Goal: Use online tool/utility: Utilize a website feature to perform a specific function

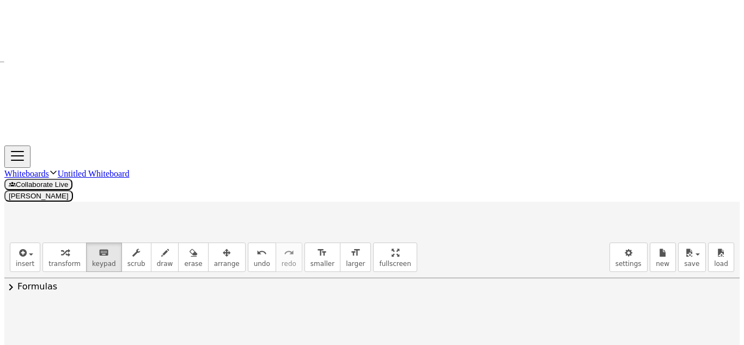
click at [127, 260] on span "scrub" at bounding box center [136, 264] width 18 height 8
click at [157, 260] on span "draw" at bounding box center [165, 264] width 16 height 8
click at [178, 242] on button "erase" at bounding box center [193, 256] width 30 height 29
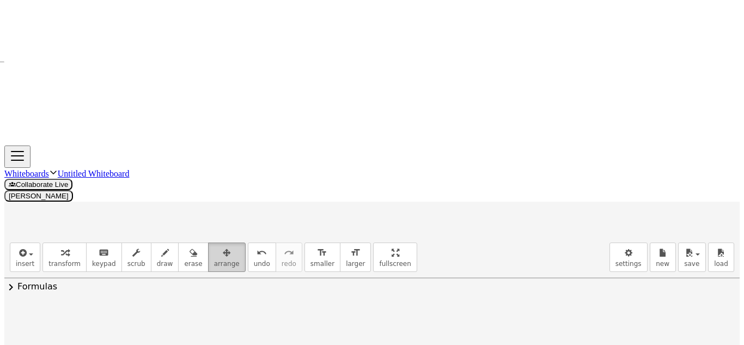
click at [214, 246] on div "button" at bounding box center [227, 252] width 26 height 13
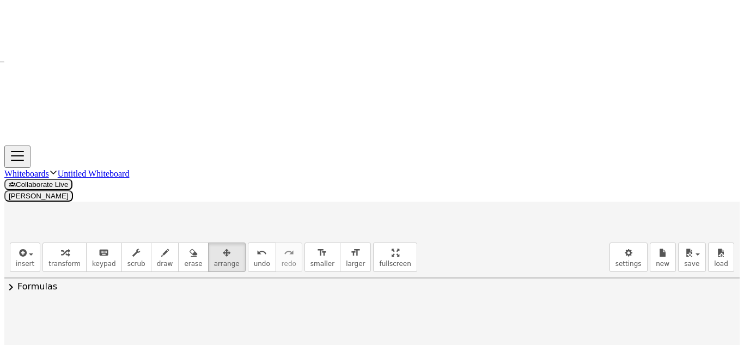
drag, startPoint x: 389, startPoint y: 127, endPoint x: 332, endPoint y: 132, distance: 57.4
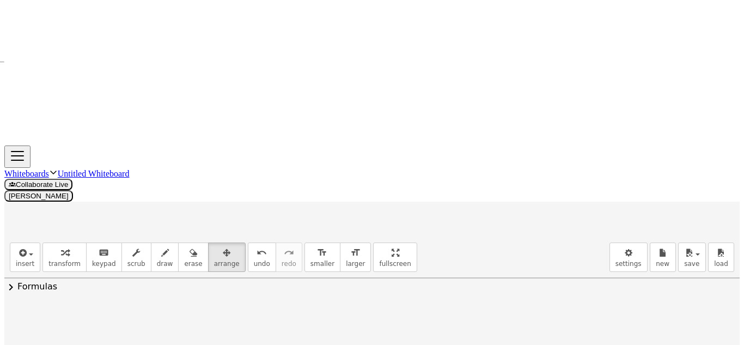
click at [21, 260] on span "insert" at bounding box center [25, 264] width 19 height 8
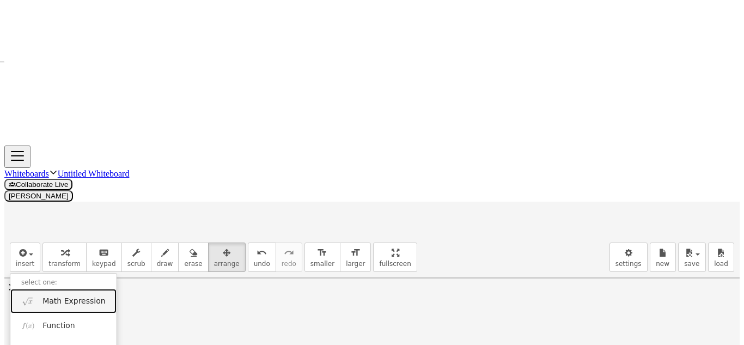
click at [61, 296] on span "Math Expression" at bounding box center [73, 301] width 63 height 11
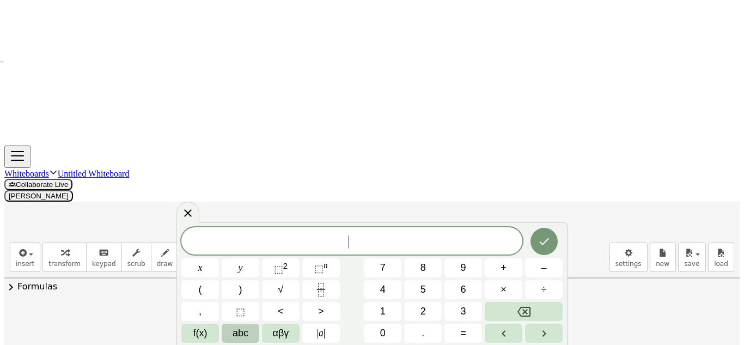
click at [236, 334] on span "abc" at bounding box center [240, 332] width 16 height 11
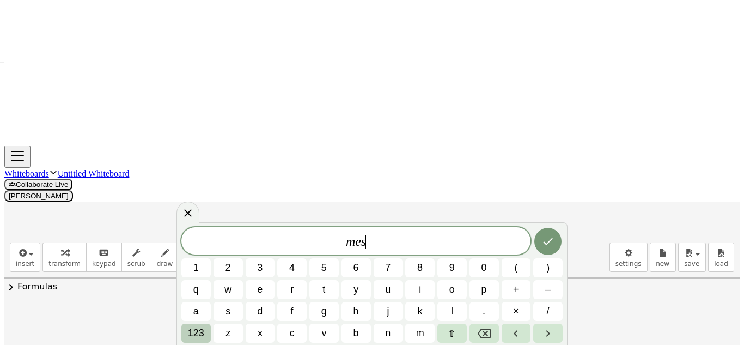
click at [210, 335] on button "123" at bounding box center [195, 332] width 29 height 19
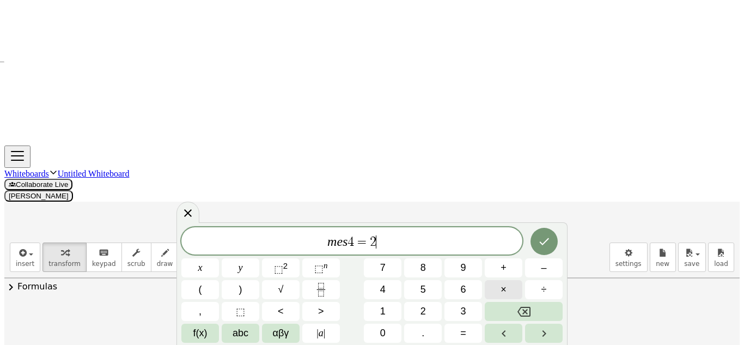
click at [489, 292] on button "×" at bounding box center [504, 289] width 38 height 19
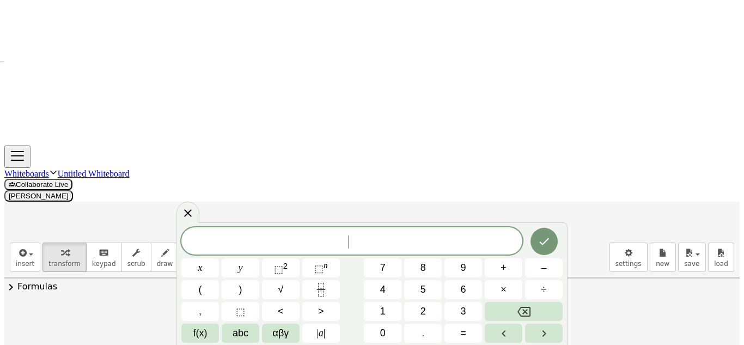
click at [361, 251] on div "​" at bounding box center [351, 240] width 341 height 27
click at [507, 285] on button "×" at bounding box center [504, 289] width 38 height 19
click at [512, 309] on button "Backspace" at bounding box center [524, 311] width 78 height 19
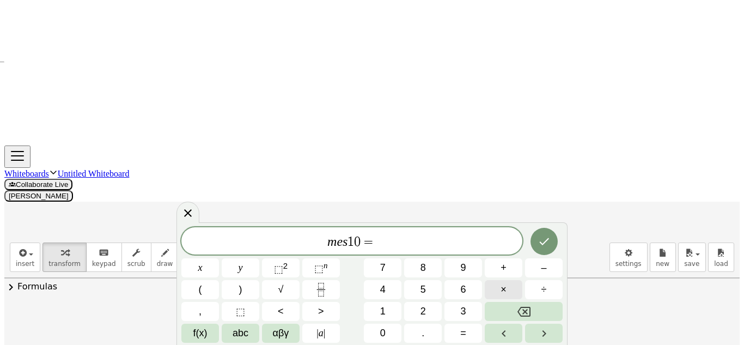
click at [500, 293] on span "×" at bounding box center [503, 289] width 6 height 11
click at [517, 305] on icon "Backspace" at bounding box center [523, 311] width 13 height 13
click at [512, 294] on button "×" at bounding box center [504, 289] width 38 height 19
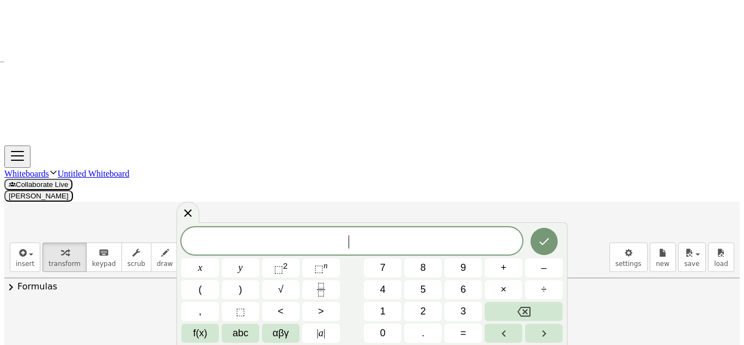
click at [427, 228] on div "​" at bounding box center [351, 240] width 341 height 27
click at [530, 242] on button "Done" at bounding box center [543, 241] width 27 height 27
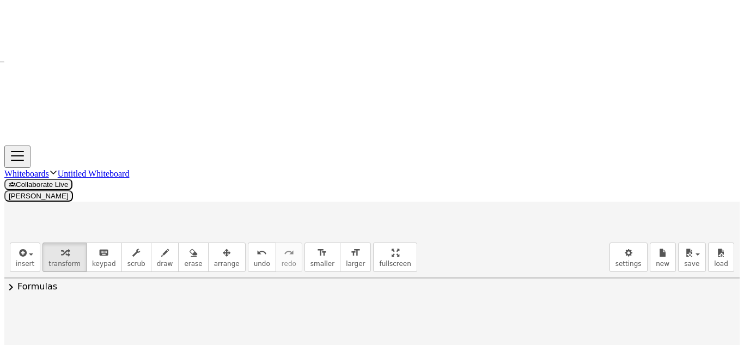
drag, startPoint x: 437, startPoint y: 240, endPoint x: 428, endPoint y: 173, distance: 67.5
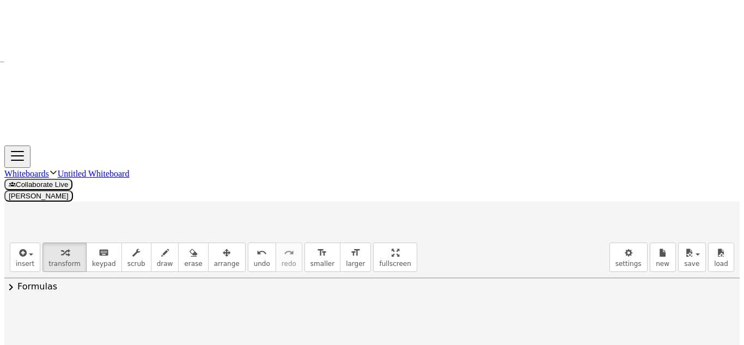
click at [254, 260] on span "undo" at bounding box center [262, 264] width 16 height 8
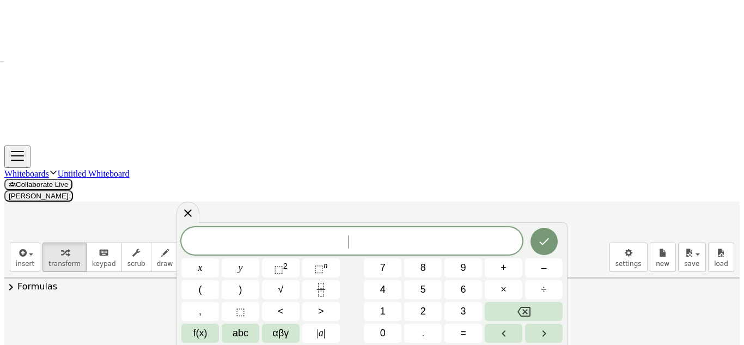
click at [525, 244] on div at bounding box center [544, 241] width 38 height 28
click at [531, 238] on button "Done" at bounding box center [543, 241] width 27 height 27
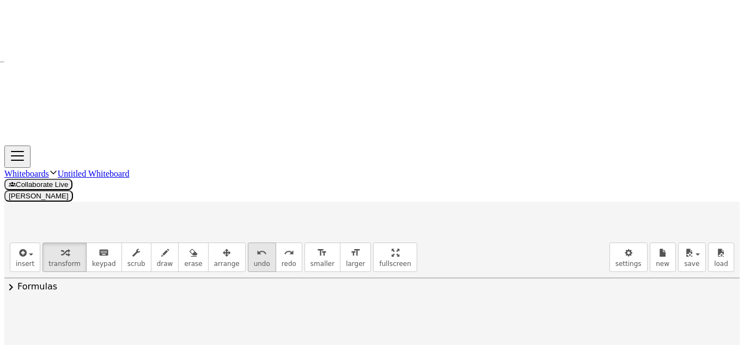
click at [248, 242] on button "undo undo" at bounding box center [262, 256] width 28 height 29
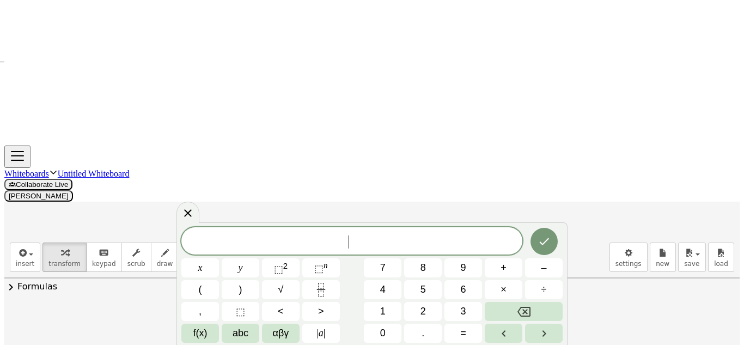
click at [530, 243] on button "Done" at bounding box center [543, 241] width 27 height 27
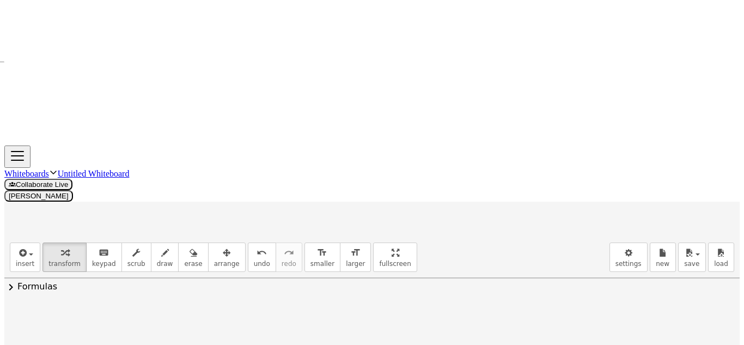
click at [143, 281] on div at bounding box center [149, 297] width 121 height 32
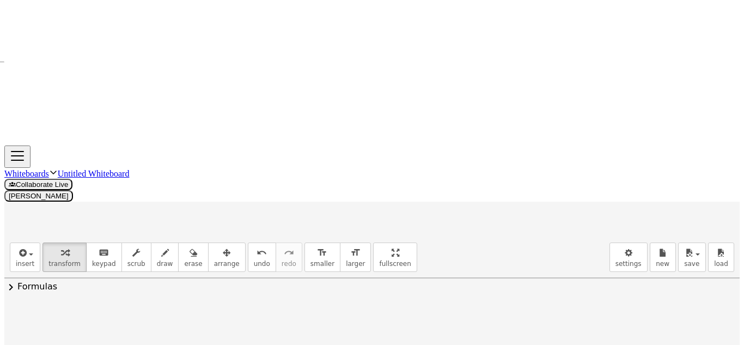
drag, startPoint x: 86, startPoint y: 113, endPoint x: 608, endPoint y: 119, distance: 521.6
click at [608, 284] on div at bounding box center [614, 303] width 16 height 38
drag, startPoint x: 127, startPoint y: 180, endPoint x: 609, endPoint y: 149, distance: 483.4
click at [609, 317] on div at bounding box center [606, 336] width 16 height 38
drag, startPoint x: 374, startPoint y: 261, endPoint x: 606, endPoint y: 182, distance: 244.8
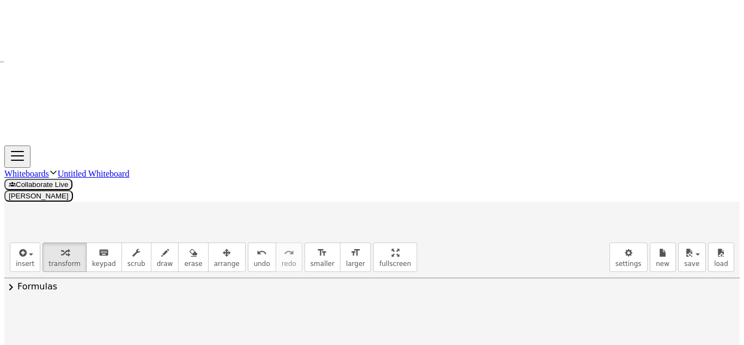
drag, startPoint x: 382, startPoint y: 198, endPoint x: 594, endPoint y: 192, distance: 211.9
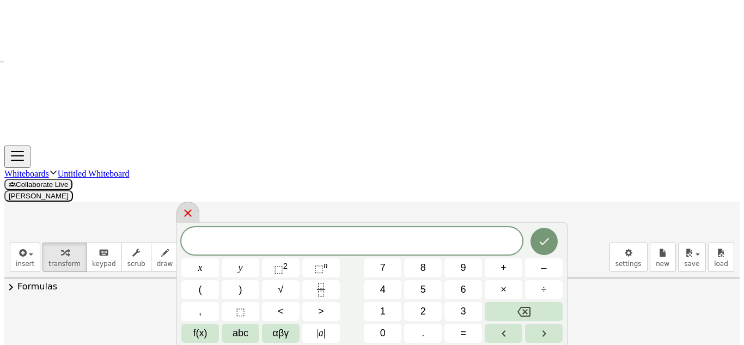
click at [194, 206] on icon at bounding box center [187, 212] width 13 height 13
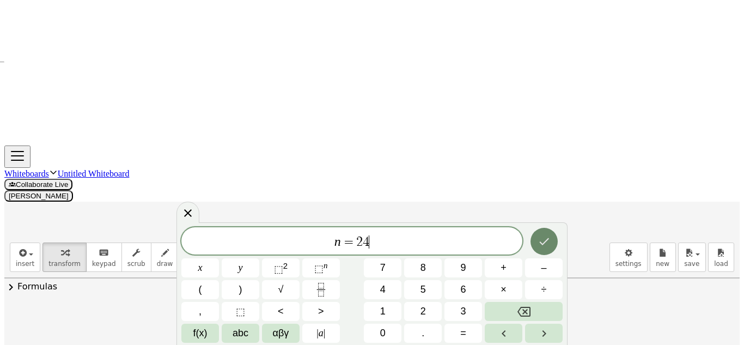
click at [530, 238] on button "Done" at bounding box center [543, 241] width 27 height 27
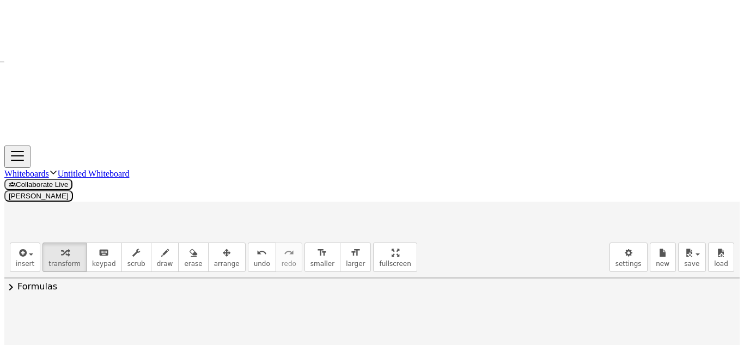
drag, startPoint x: 518, startPoint y: 209, endPoint x: 596, endPoint y: 252, distance: 89.7
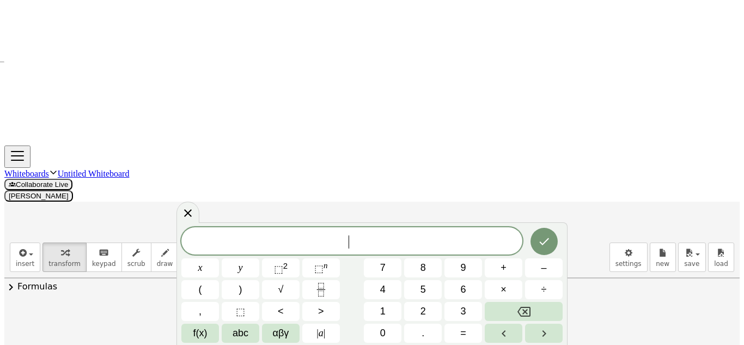
click at [542, 284] on span "÷" at bounding box center [543, 289] width 5 height 11
click at [525, 246] on div at bounding box center [544, 241] width 38 height 28
click at [537, 241] on icon "Done" at bounding box center [543, 241] width 13 height 13
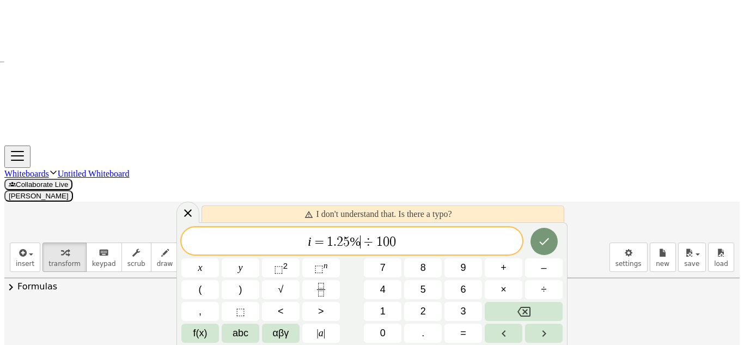
click at [360, 241] on span "%" at bounding box center [355, 241] width 11 height 14
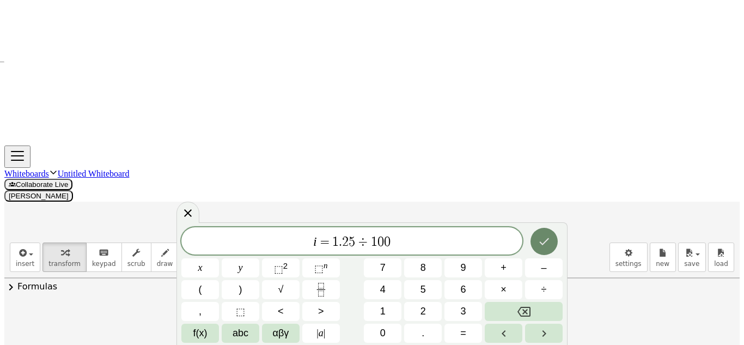
click at [551, 238] on button "Done" at bounding box center [543, 241] width 27 height 27
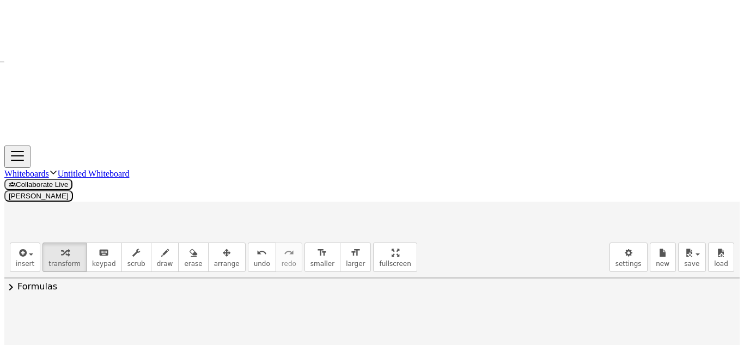
scroll to position [57, 0]
click at [339, 297] on div at bounding box center [401, 313] width 154 height 32
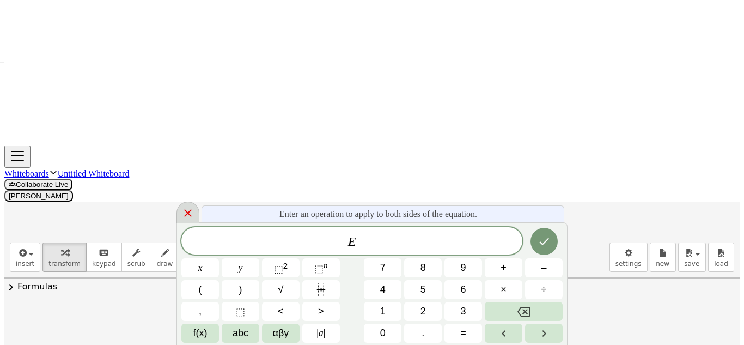
click at [187, 215] on icon at bounding box center [187, 212] width 13 height 13
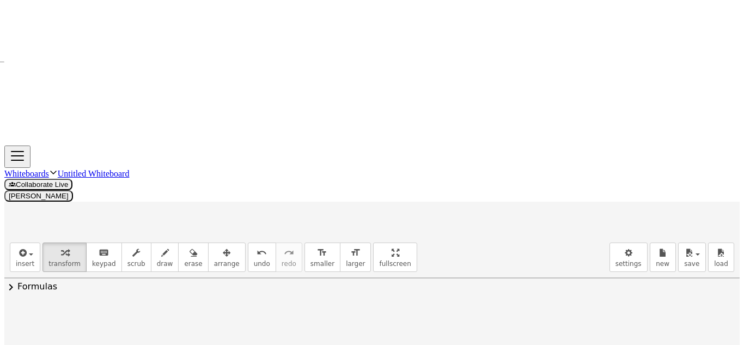
scroll to position [0, 0]
drag, startPoint x: 323, startPoint y: 177, endPoint x: 418, endPoint y: 139, distance: 102.6
click at [418, 313] on div at bounding box center [417, 332] width 16 height 38
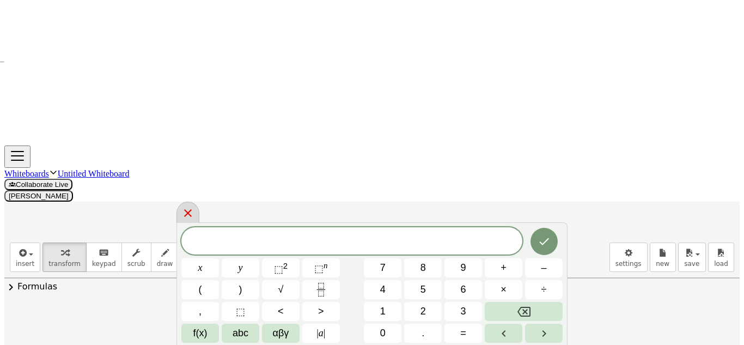
click at [194, 212] on icon at bounding box center [187, 212] width 13 height 13
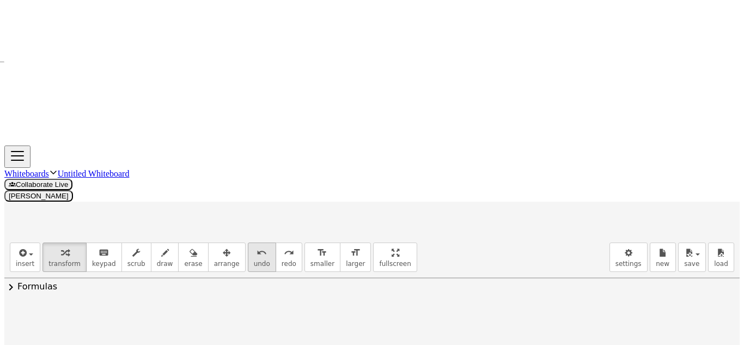
click at [254, 260] on span "undo" at bounding box center [262, 264] width 16 height 8
drag, startPoint x: 480, startPoint y: 136, endPoint x: 525, endPoint y: 137, distance: 45.7
click at [256, 246] on icon "undo" at bounding box center [261, 252] width 10 height 13
click at [254, 246] on div "undo" at bounding box center [262, 252] width 16 height 13
click at [248, 242] on button "undo undo" at bounding box center [262, 256] width 28 height 29
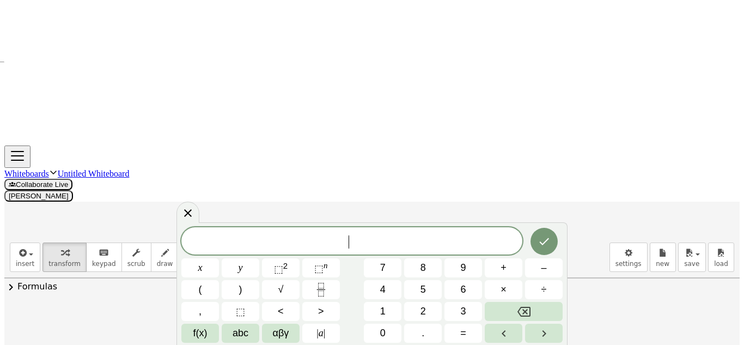
click at [548, 287] on button "÷" at bounding box center [544, 289] width 38 height 19
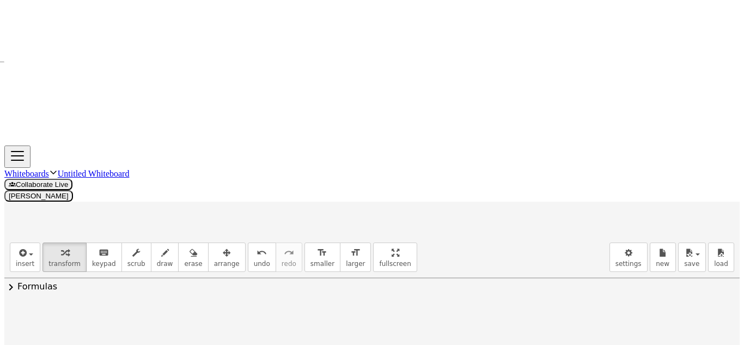
drag, startPoint x: 416, startPoint y: 172, endPoint x: 420, endPoint y: 134, distance: 37.8
click at [422, 309] on div at bounding box center [430, 328] width 16 height 38
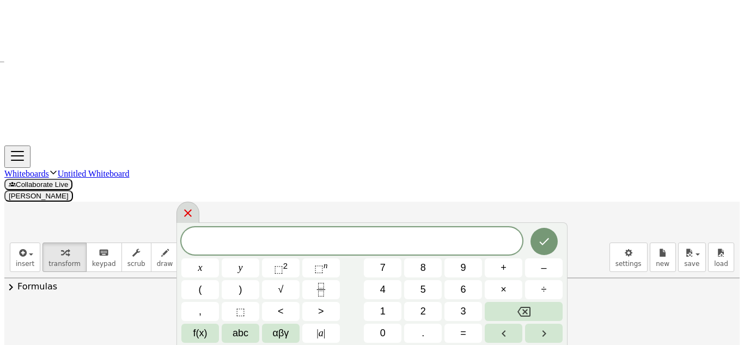
click at [199, 206] on div at bounding box center [187, 211] width 23 height 21
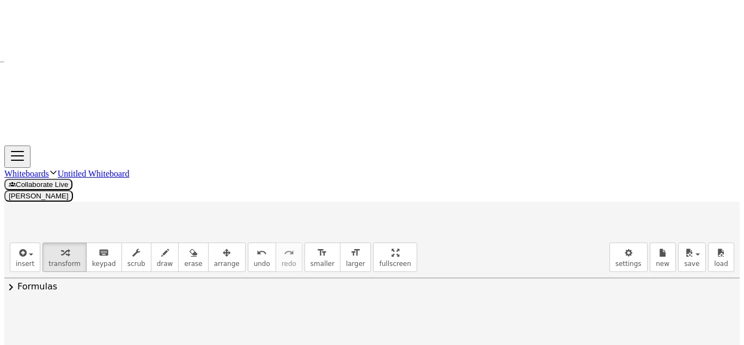
drag, startPoint x: 525, startPoint y: 124, endPoint x: 489, endPoint y: 126, distance: 36.0
drag, startPoint x: 600, startPoint y: 268, endPoint x: 430, endPoint y: 203, distance: 182.3
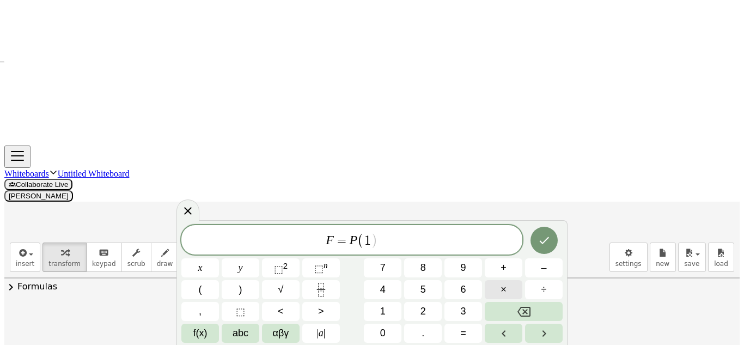
click at [497, 292] on button "×" at bounding box center [504, 289] width 38 height 19
click at [530, 238] on button "Done" at bounding box center [543, 239] width 27 height 27
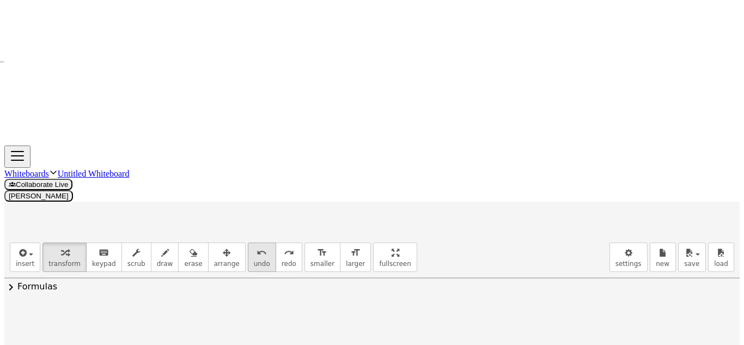
click at [248, 242] on button "undo undo" at bounding box center [262, 256] width 28 height 29
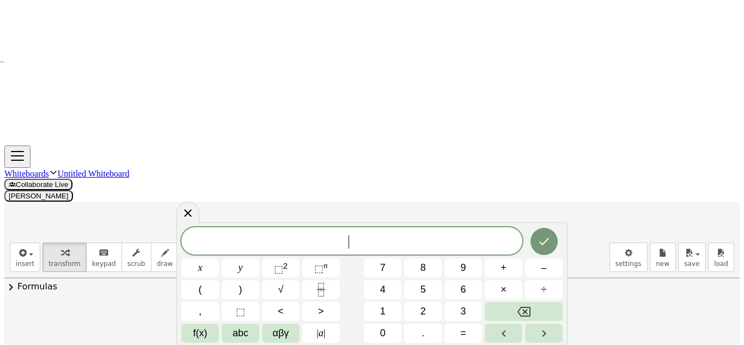
click at [419, 326] on button "." at bounding box center [423, 332] width 38 height 19
click at [506, 301] on div "F = P . x y ⬚ 2 ⬚ n 7 8 9 + – ( ) √ 4 5 6 × ÷ , ⬚ < > 1 2 3 f(x) abc αβγ | a | …" at bounding box center [371, 284] width 381 height 115
click at [506, 310] on button "Backspace" at bounding box center [524, 311] width 78 height 19
click at [501, 292] on span "×" at bounding box center [503, 289] width 6 height 11
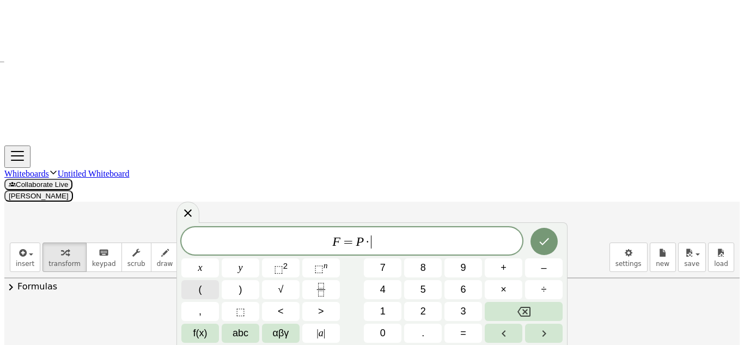
click at [207, 297] on button "(" at bounding box center [200, 289] width 38 height 19
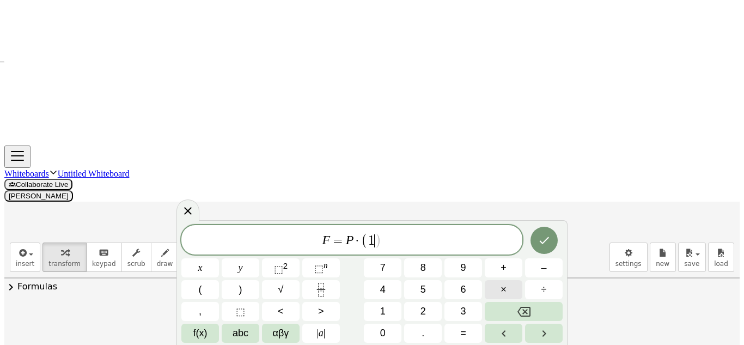
click at [489, 284] on button "×" at bounding box center [504, 289] width 38 height 19
click at [542, 244] on icon "Done" at bounding box center [543, 240] width 13 height 13
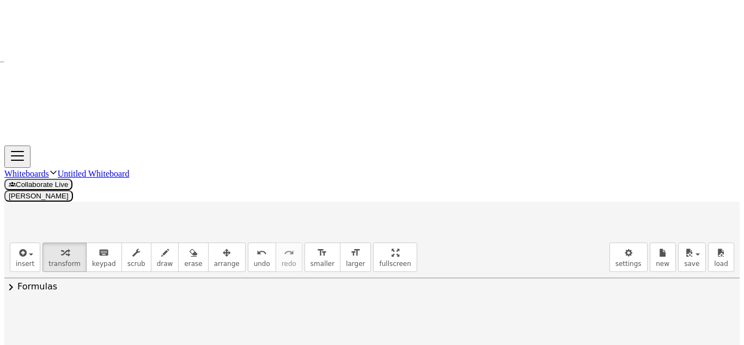
drag, startPoint x: 117, startPoint y: 144, endPoint x: 41, endPoint y: 106, distance: 85.0
click at [41, 281] on div at bounding box center [41, 301] width 16 height 41
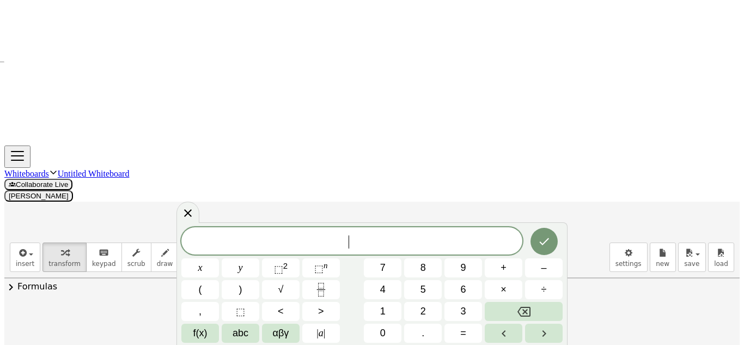
click at [414, 243] on span "​" at bounding box center [351, 241] width 341 height 15
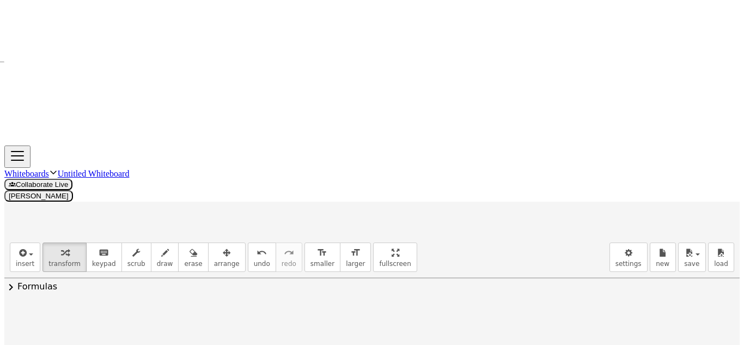
drag, startPoint x: 420, startPoint y: 269, endPoint x: 414, endPoint y: 240, distance: 29.5
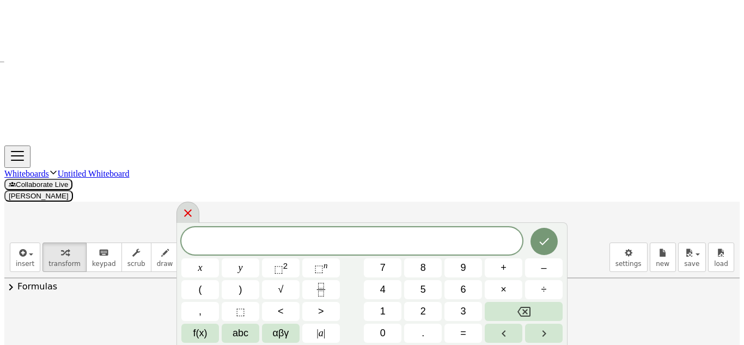
click at [199, 211] on div at bounding box center [187, 211] width 23 height 21
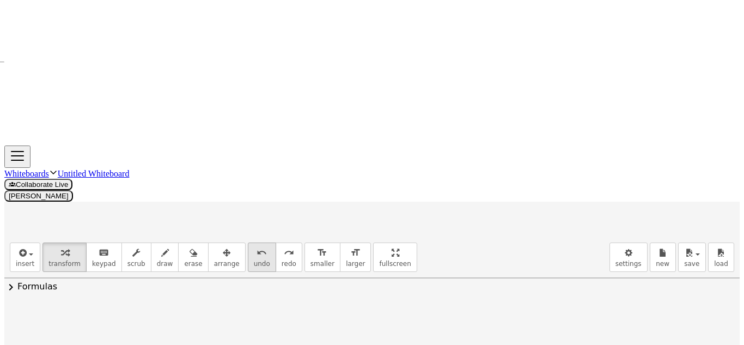
click at [254, 260] on span "undo" at bounding box center [262, 264] width 16 height 8
click at [256, 246] on icon "undo" at bounding box center [261, 252] width 10 height 13
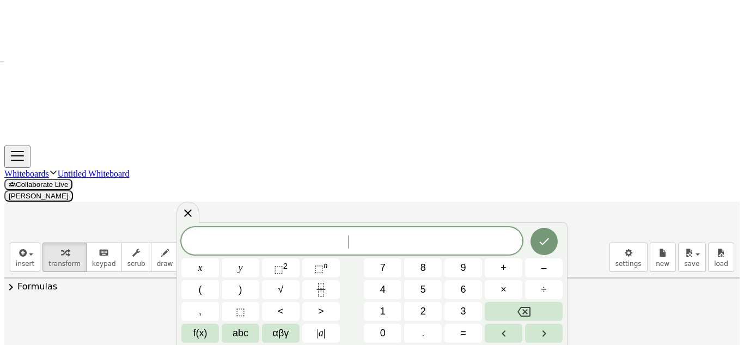
click at [543, 242] on icon "Done" at bounding box center [543, 241] width 13 height 13
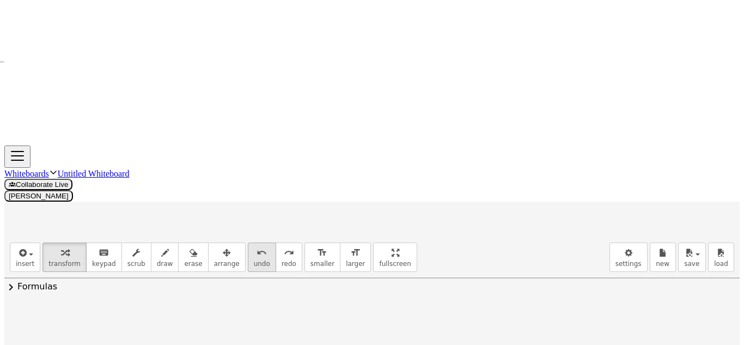
click at [254, 246] on div "undo" at bounding box center [262, 252] width 16 height 13
click at [281, 260] on span "redo" at bounding box center [288, 264] width 15 height 8
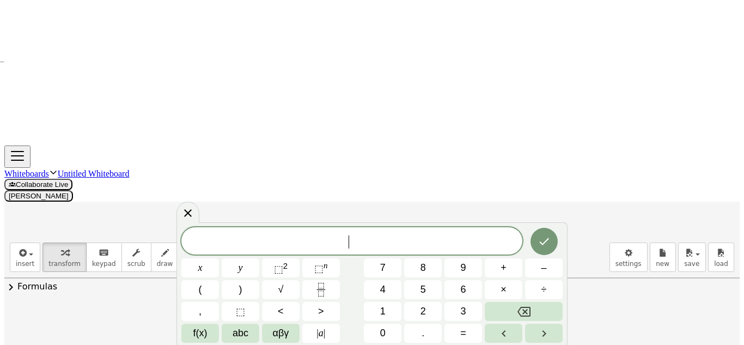
click at [433, 281] on button "5" at bounding box center [423, 289] width 38 height 19
click at [537, 239] on icon "Done" at bounding box center [543, 241] width 13 height 13
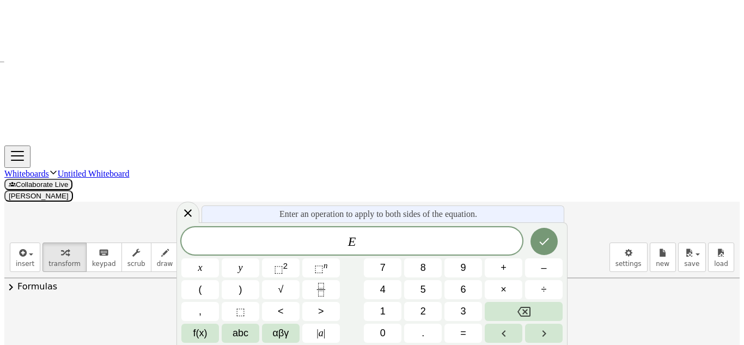
scroll to position [124, 0]
click at [199, 206] on div at bounding box center [187, 211] width 23 height 21
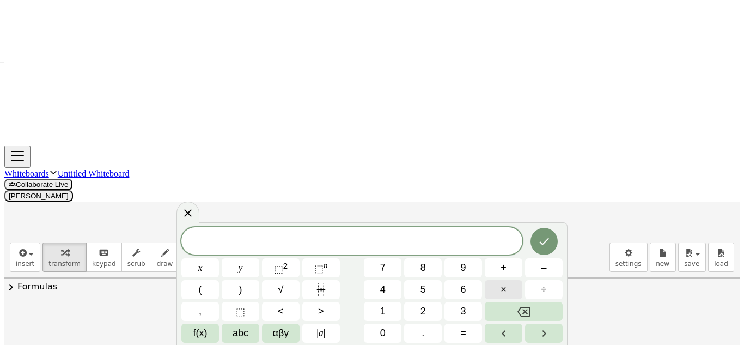
scroll to position [0, 0]
click at [189, 217] on icon at bounding box center [187, 212] width 13 height 13
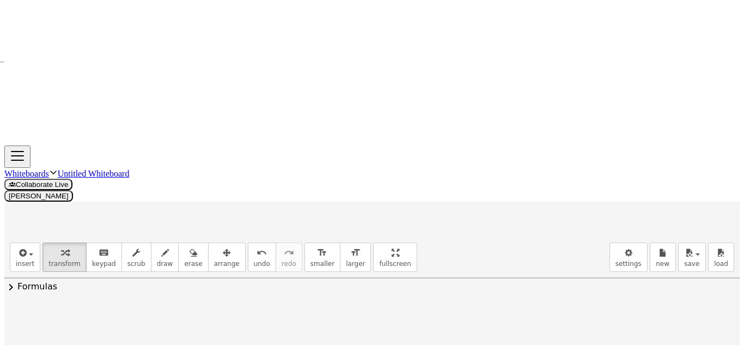
drag, startPoint x: 437, startPoint y: 312, endPoint x: 413, endPoint y: 242, distance: 74.2
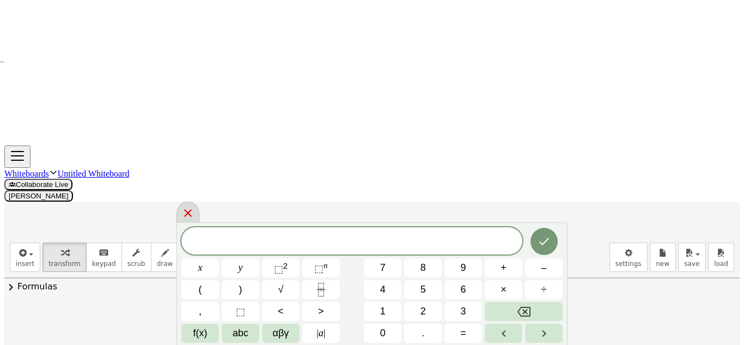
click at [197, 205] on div at bounding box center [187, 211] width 23 height 21
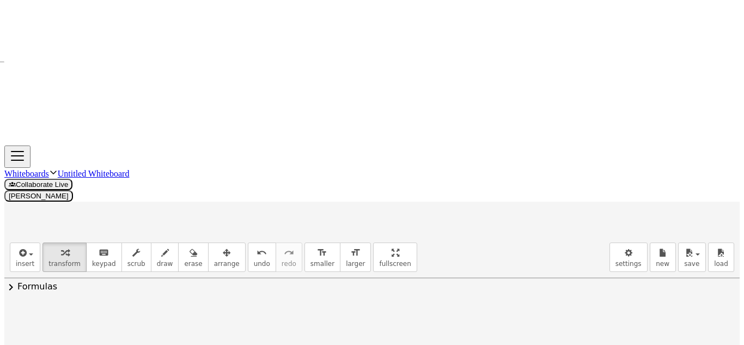
drag, startPoint x: 709, startPoint y: 163, endPoint x: 716, endPoint y: 165, distance: 7.8
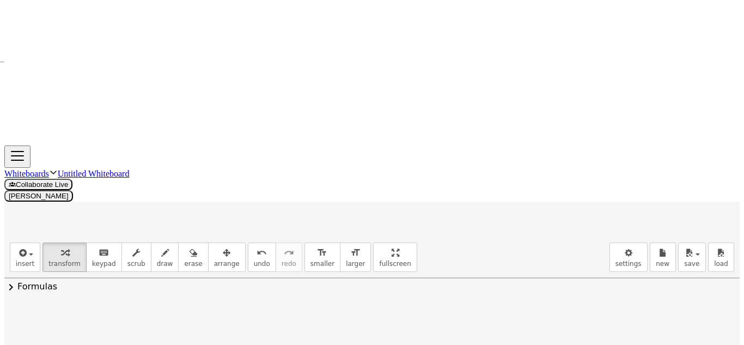
drag, startPoint x: 696, startPoint y: 149, endPoint x: 689, endPoint y: 145, distance: 8.0
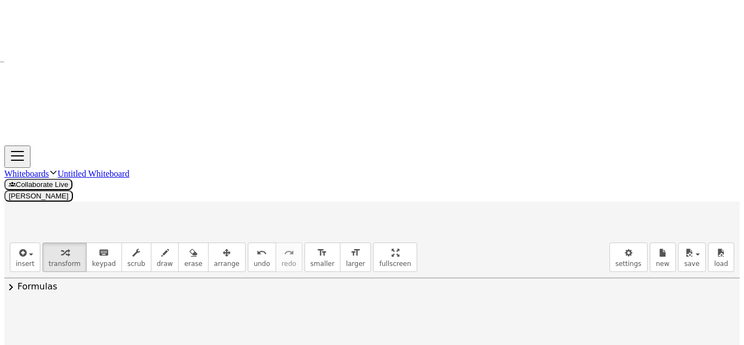
drag, startPoint x: 693, startPoint y: 128, endPoint x: 91, endPoint y: 108, distance: 601.9
drag, startPoint x: 483, startPoint y: 157, endPoint x: 111, endPoint y: 139, distance: 372.3
drag, startPoint x: 494, startPoint y: 194, endPoint x: 193, endPoint y: 140, distance: 306.3
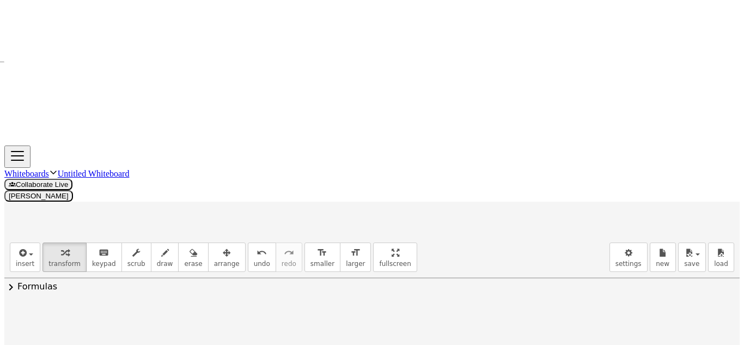
drag, startPoint x: 131, startPoint y: 137, endPoint x: 99, endPoint y: 135, distance: 32.2
click at [99, 320] on div at bounding box center [146, 337] width 204 height 35
drag, startPoint x: 184, startPoint y: 174, endPoint x: 152, endPoint y: 174, distance: 32.1
click at [248, 242] on button "undo undo" at bounding box center [262, 256] width 28 height 29
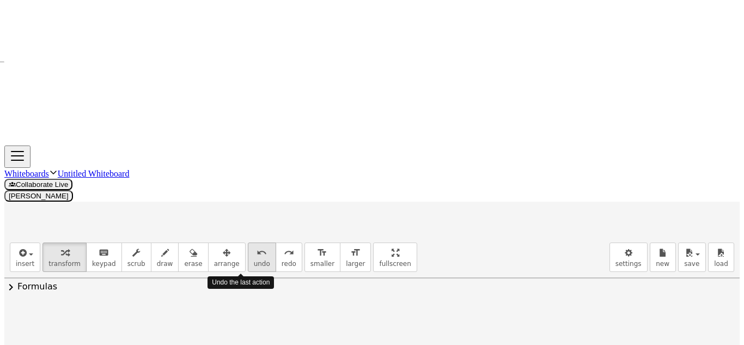
click at [248, 242] on button "undo undo" at bounding box center [262, 256] width 28 height 29
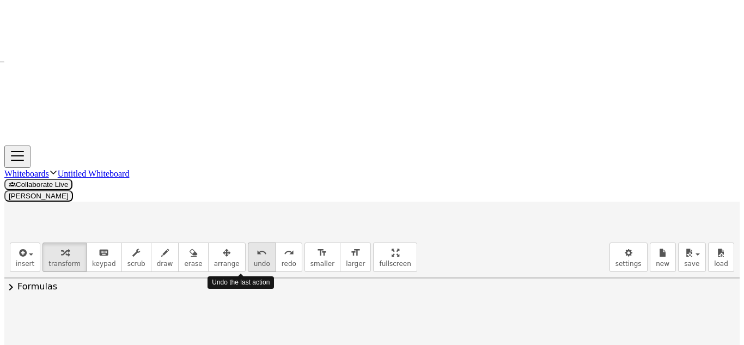
click at [248, 242] on button "undo undo" at bounding box center [262, 256] width 28 height 29
drag, startPoint x: 434, startPoint y: 254, endPoint x: 417, endPoint y: 248, distance: 17.7
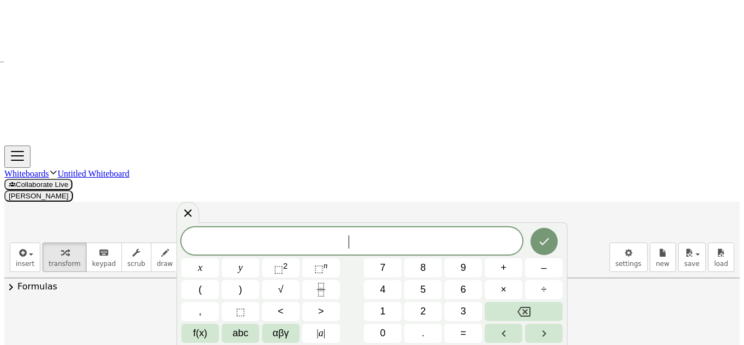
click at [504, 296] on button "×" at bounding box center [504, 289] width 38 height 19
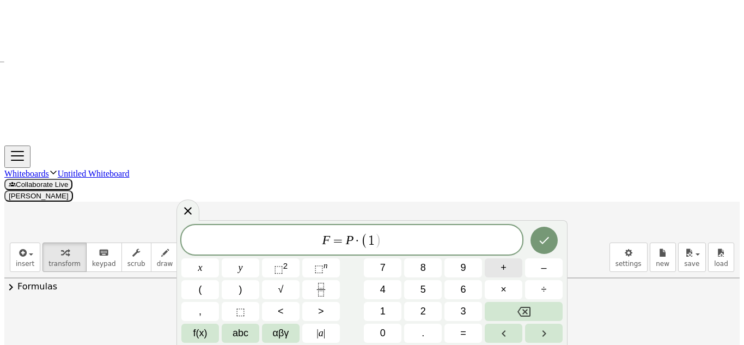
click at [500, 273] on span "+" at bounding box center [503, 267] width 6 height 11
click at [502, 279] on div "F = P · ( 1 + i ) x y ⬚ 2 ⬚ n 7 8 9 + – ( ) √ 4 5 6 × ÷ , ⬚ < > 1 2 3 f(x) abc …" at bounding box center [371, 284] width 381 height 118
click at [385, 242] on span ")" at bounding box center [387, 240] width 7 height 16
click at [501, 289] on span "×" at bounding box center [503, 289] width 6 height 11
click at [533, 230] on button "Done" at bounding box center [543, 239] width 27 height 27
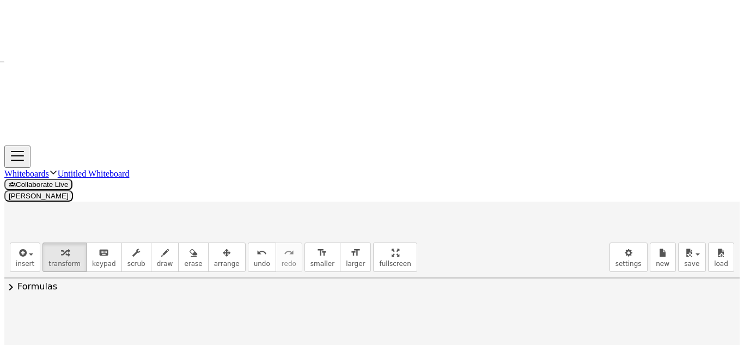
drag, startPoint x: 96, startPoint y: 141, endPoint x: 33, endPoint y: 117, distance: 67.0
click at [33, 288] on div at bounding box center [32, 308] width 16 height 41
click at [698, 310] on div at bounding box center [670, 326] width 121 height 32
click at [697, 310] on div at bounding box center [670, 326] width 121 height 32
drag, startPoint x: 695, startPoint y: 127, endPoint x: 79, endPoint y: 150, distance: 615.6
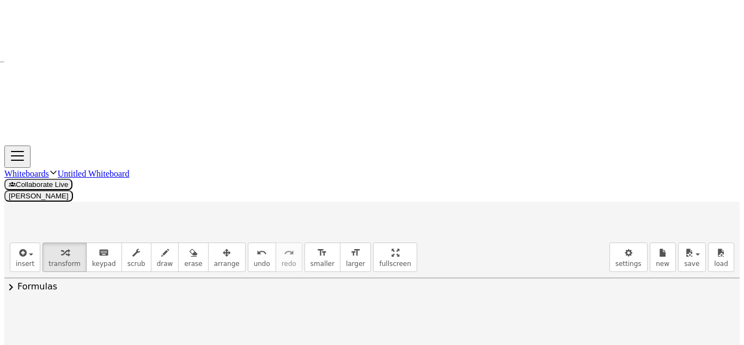
drag, startPoint x: 487, startPoint y: 163, endPoint x: 137, endPoint y: 149, distance: 350.4
drag, startPoint x: 493, startPoint y: 203, endPoint x: 202, endPoint y: 154, distance: 295.4
drag, startPoint x: 200, startPoint y: 142, endPoint x: 173, endPoint y: 140, distance: 27.2
drag, startPoint x: 156, startPoint y: 181, endPoint x: 122, endPoint y: 182, distance: 33.8
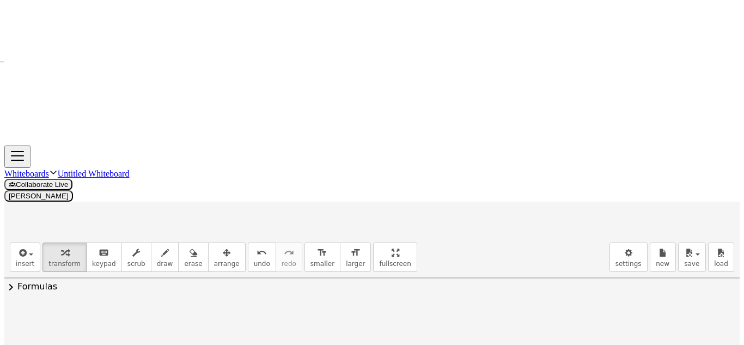
drag, startPoint x: 158, startPoint y: 175, endPoint x: 108, endPoint y: 171, distance: 49.7
drag, startPoint x: 120, startPoint y: 212, endPoint x: 85, endPoint y: 210, distance: 34.3
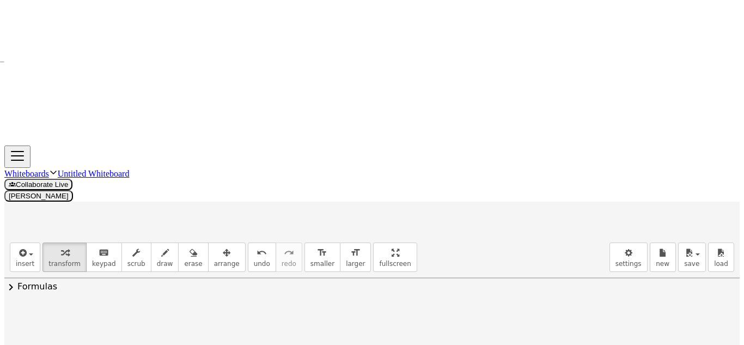
drag, startPoint x: 428, startPoint y: 94, endPoint x: 598, endPoint y: 224, distance: 214.3
drag, startPoint x: 423, startPoint y: 161, endPoint x: 590, endPoint y: 285, distance: 208.2
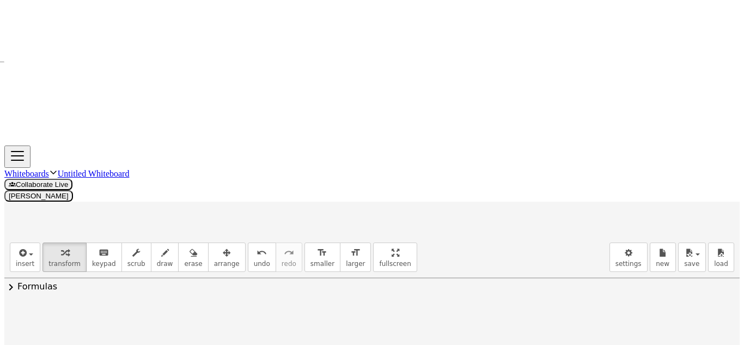
drag, startPoint x: 420, startPoint y: 142, endPoint x: 589, endPoint y: 267, distance: 209.8
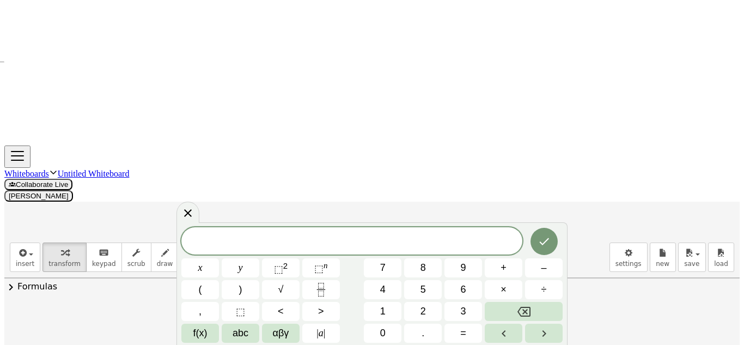
scroll to position [2, 0]
click at [497, 286] on button "×" at bounding box center [504, 289] width 38 height 19
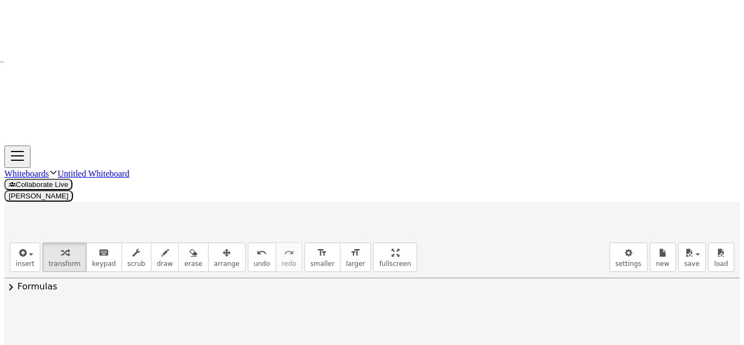
scroll to position [151, 0]
drag, startPoint x: 572, startPoint y: 222, endPoint x: 305, endPoint y: 69, distance: 307.2
click at [305, 237] on div "insert select one: Math Expression Function Text Youtube Video Graphing Geometr…" at bounding box center [371, 266] width 735 height 58
drag, startPoint x: 316, startPoint y: 222, endPoint x: 335, endPoint y: 115, distance: 108.4
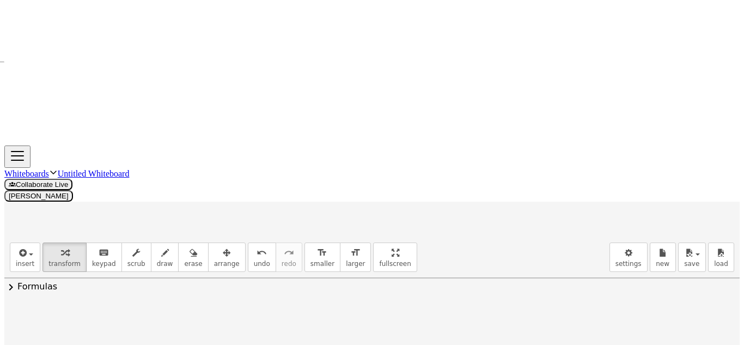
click at [335, 284] on div at bounding box center [334, 304] width 16 height 41
drag, startPoint x: 584, startPoint y: 163, endPoint x: 265, endPoint y: 108, distance: 323.6
drag, startPoint x: 633, startPoint y: 162, endPoint x: 624, endPoint y: 163, distance: 9.3
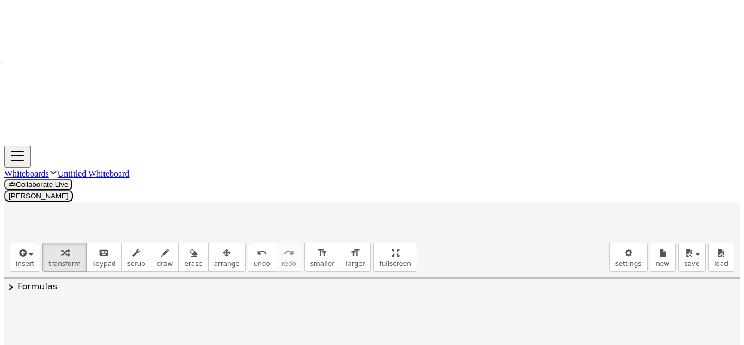
drag, startPoint x: 624, startPoint y: 157, endPoint x: 632, endPoint y: 158, distance: 8.2
drag, startPoint x: 633, startPoint y: 161, endPoint x: 655, endPoint y: 156, distance: 22.9
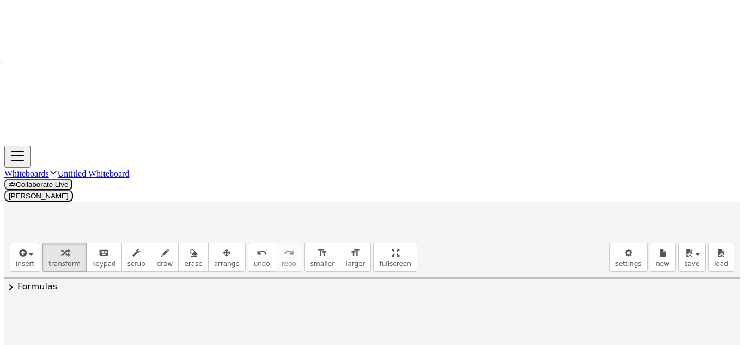
drag, startPoint x: 636, startPoint y: 145, endPoint x: 651, endPoint y: 154, distance: 16.8
click at [651, 327] on div at bounding box center [605, 343] width 135 height 32
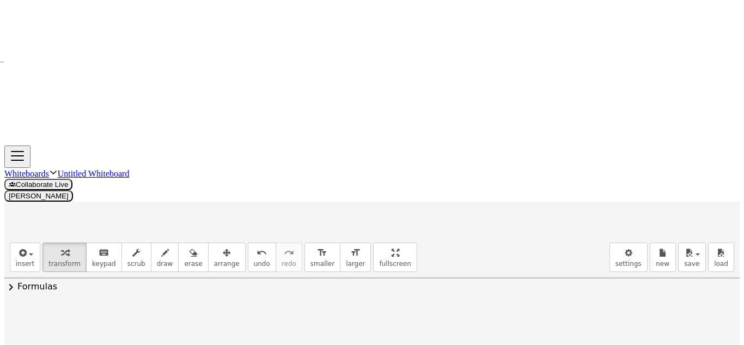
drag, startPoint x: 640, startPoint y: 148, endPoint x: 629, endPoint y: 145, distance: 11.1
click at [629, 327] on div at bounding box center [605, 343] width 135 height 32
drag, startPoint x: 626, startPoint y: 145, endPoint x: 616, endPoint y: 142, distance: 10.8
click at [616, 327] on div at bounding box center [605, 343] width 135 height 32
drag, startPoint x: 627, startPoint y: 144, endPoint x: 640, endPoint y: 146, distance: 13.2
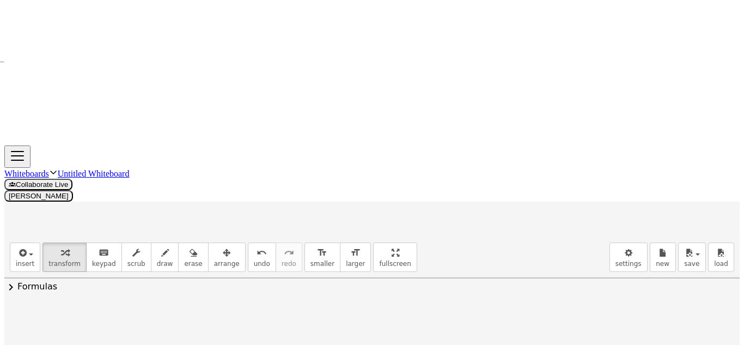
click at [640, 327] on div at bounding box center [605, 343] width 135 height 32
drag, startPoint x: 637, startPoint y: 146, endPoint x: 614, endPoint y: 143, distance: 23.2
click at [614, 327] on div at bounding box center [605, 343] width 135 height 32
drag, startPoint x: 625, startPoint y: 145, endPoint x: 318, endPoint y: 124, distance: 307.3
drag, startPoint x: 638, startPoint y: 149, endPoint x: 316, endPoint y: 127, distance: 322.5
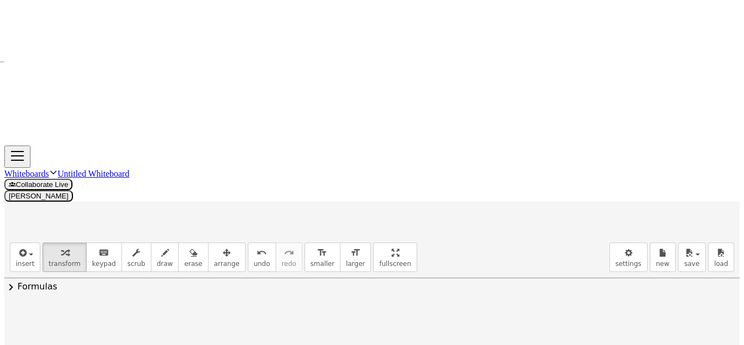
drag, startPoint x: 639, startPoint y: 139, endPoint x: 322, endPoint y: 119, distance: 317.5
click at [254, 260] on span "undo" at bounding box center [262, 264] width 16 height 8
drag, startPoint x: 635, startPoint y: 146, endPoint x: 305, endPoint y: 124, distance: 330.7
drag, startPoint x: 626, startPoint y: 142, endPoint x: 317, endPoint y: 121, distance: 310.0
click at [254, 246] on div "undo" at bounding box center [262, 252] width 16 height 13
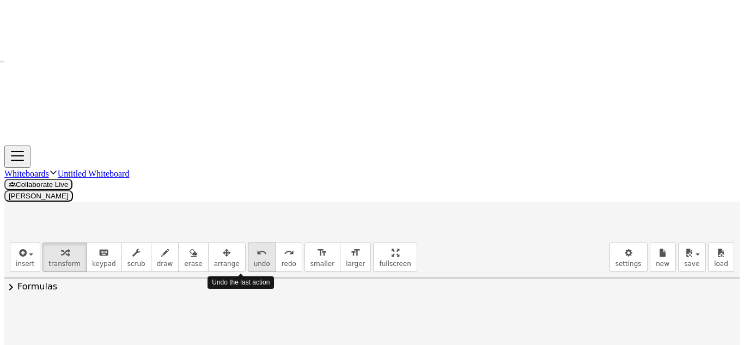
click at [254, 246] on div "undo" at bounding box center [262, 252] width 16 height 13
click at [641, 327] on div at bounding box center [605, 343] width 135 height 32
click at [552, 327] on div at bounding box center [605, 343] width 135 height 32
click at [531, 324] on div at bounding box center [535, 343] width 16 height 38
click at [531, 324] on div at bounding box center [534, 343] width 16 height 38
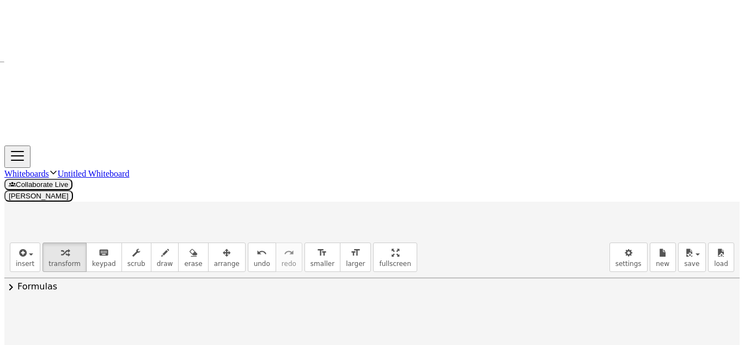
drag, startPoint x: 550, startPoint y: 142, endPoint x: 536, endPoint y: 147, distance: 15.5
click at [536, 324] on div "· m · e · s · 4 = · 2 · x · m · e · s · 4 = · x · 2 · m · m · e · s · 4 = · 2 ·…" at bounding box center [598, 343] width 144 height 38
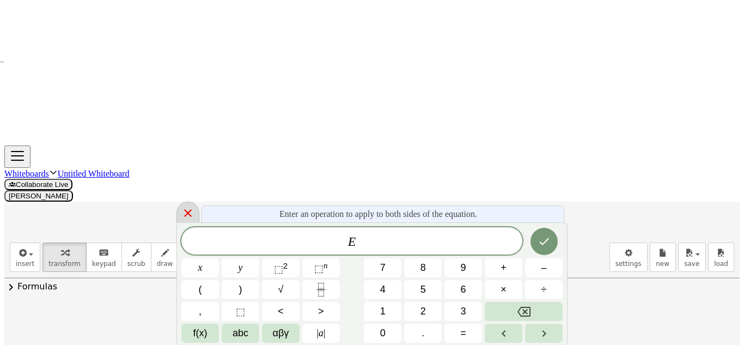
click at [186, 207] on icon at bounding box center [187, 212] width 13 height 13
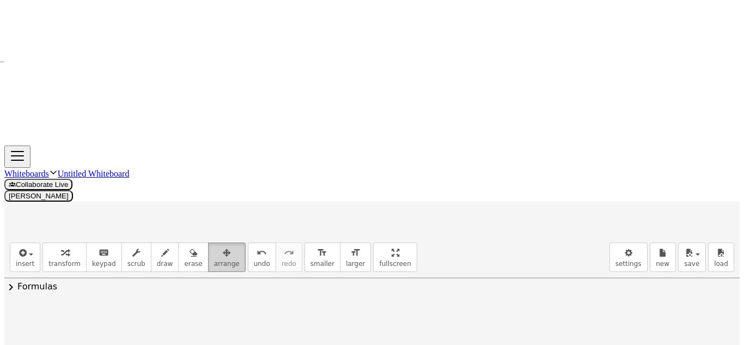
click at [208, 242] on button "arrange" at bounding box center [227, 256] width 38 height 29
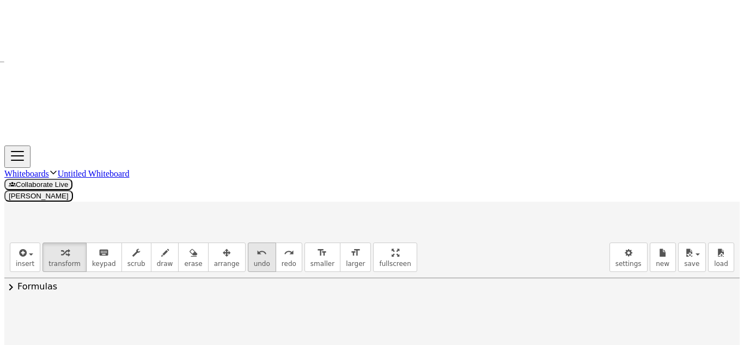
click at [254, 260] on span "undo" at bounding box center [262, 264] width 16 height 8
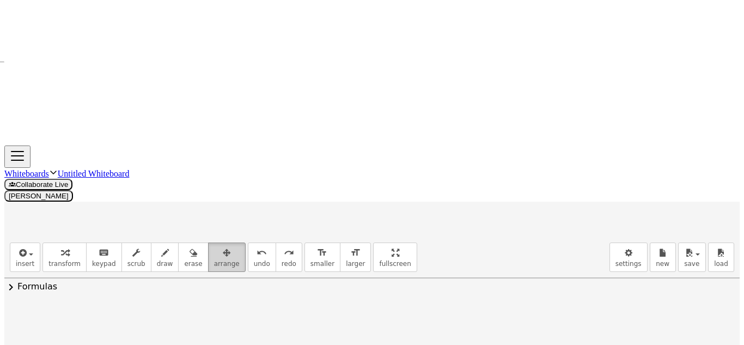
click at [223, 246] on icon "button" at bounding box center [227, 252] width 8 height 13
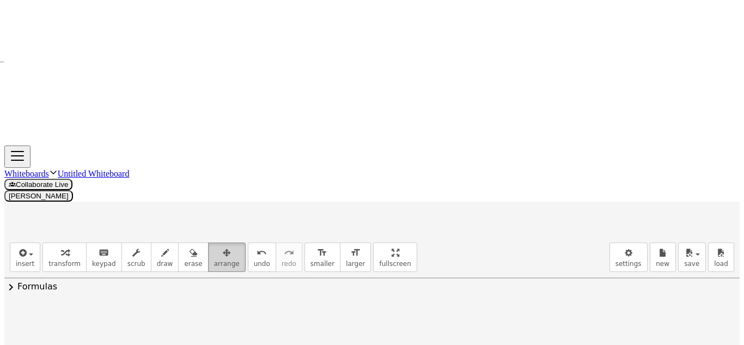
click at [214, 260] on span "arrange" at bounding box center [227, 264] width 26 height 8
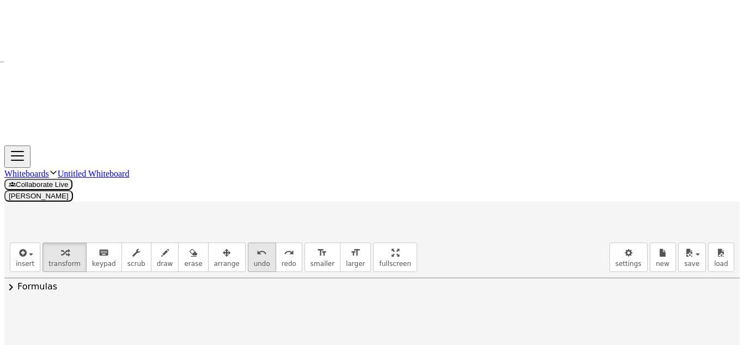
click at [254, 246] on div "undo" at bounding box center [262, 252] width 16 height 13
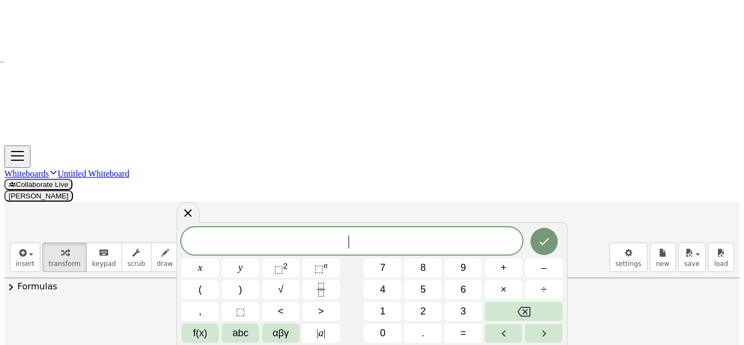
click at [354, 252] on div "​" at bounding box center [351, 240] width 341 height 27
click at [536, 249] on button "Done" at bounding box center [543, 241] width 27 height 27
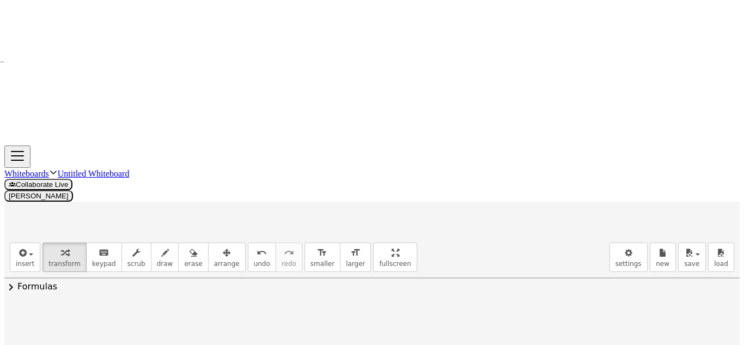
drag, startPoint x: 359, startPoint y: 275, endPoint x: 526, endPoint y: 143, distance: 213.2
click at [526, 321] on div at bounding box center [533, 340] width 16 height 38
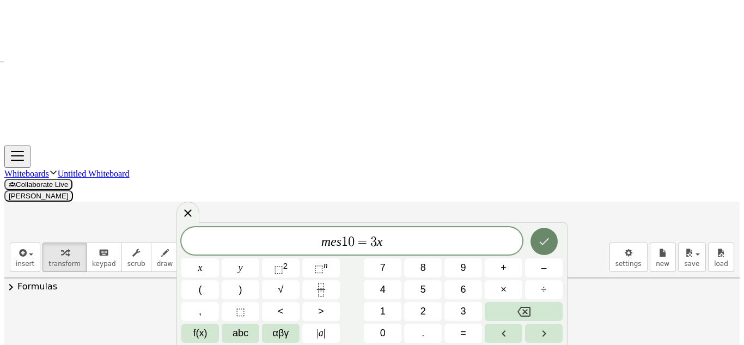
click at [542, 243] on icon "Done" at bounding box center [543, 241] width 13 height 13
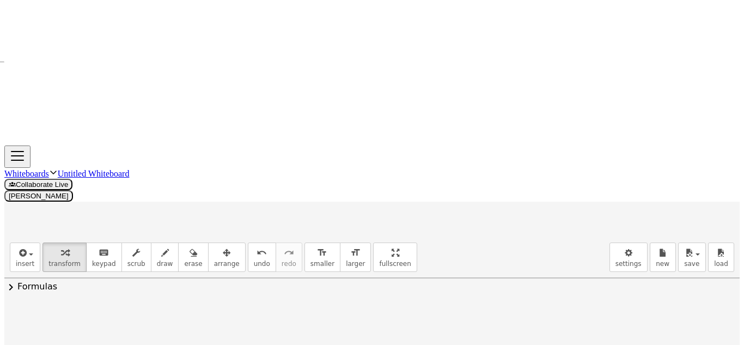
drag, startPoint x: 414, startPoint y: 212, endPoint x: 529, endPoint y: 174, distance: 121.2
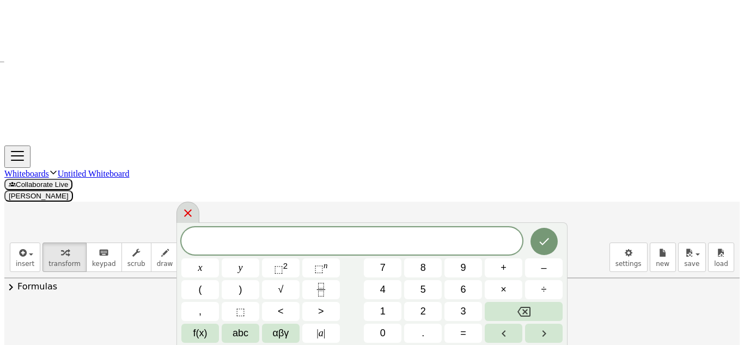
click at [194, 218] on icon at bounding box center [187, 212] width 13 height 13
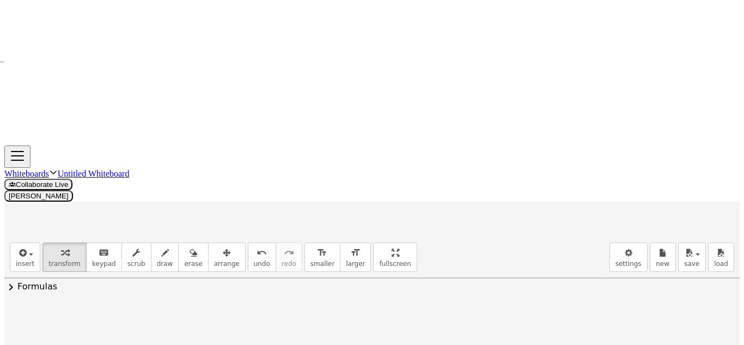
drag, startPoint x: 529, startPoint y: 214, endPoint x: 529, endPoint y: 206, distance: 7.6
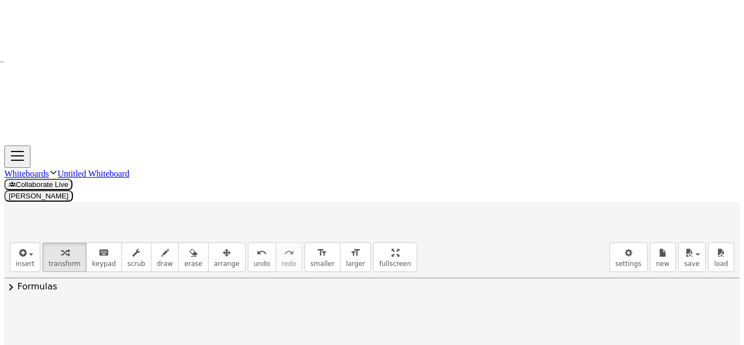
drag, startPoint x: 627, startPoint y: 156, endPoint x: 637, endPoint y: 158, distance: 10.7
drag, startPoint x: 633, startPoint y: 158, endPoint x: 618, endPoint y: 155, distance: 15.1
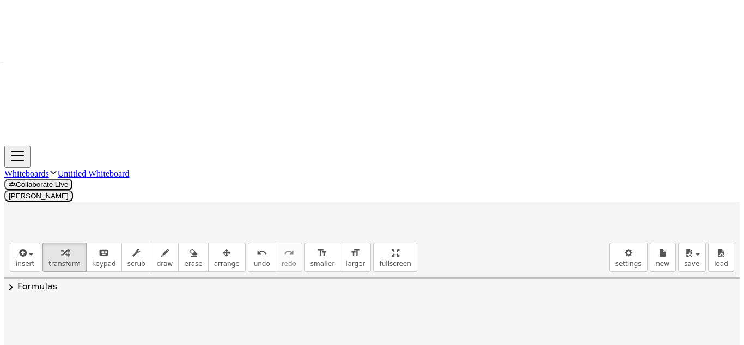
drag, startPoint x: 623, startPoint y: 157, endPoint x: 635, endPoint y: 158, distance: 12.6
drag, startPoint x: 545, startPoint y: 147, endPoint x: 526, endPoint y: 140, distance: 20.1
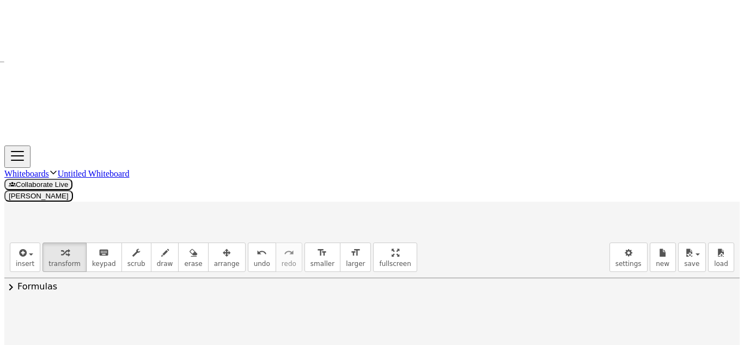
drag, startPoint x: 559, startPoint y: 139, endPoint x: 547, endPoint y: 138, distance: 12.6
drag, startPoint x: 547, startPoint y: 146, endPoint x: 529, endPoint y: 147, distance: 17.4
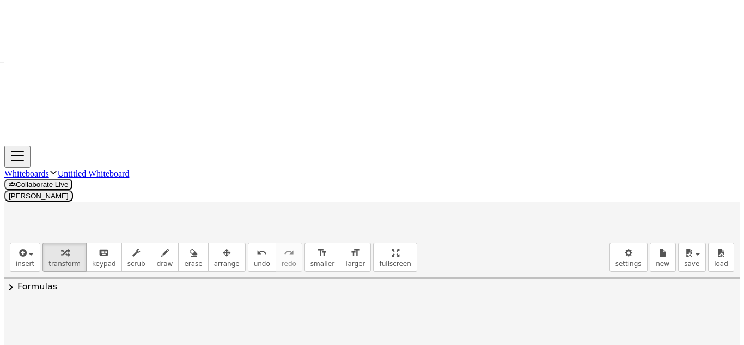
drag, startPoint x: 522, startPoint y: 143, endPoint x: 303, endPoint y: 131, distance: 219.2
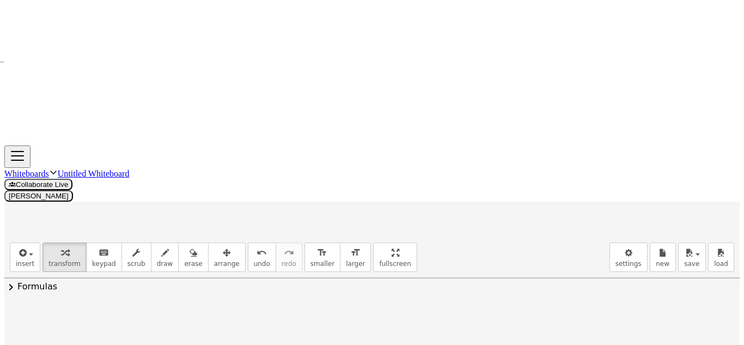
click at [303, 324] on div at bounding box center [310, 343] width 16 height 38
drag, startPoint x: 312, startPoint y: 138, endPoint x: 538, endPoint y: 154, distance: 226.5
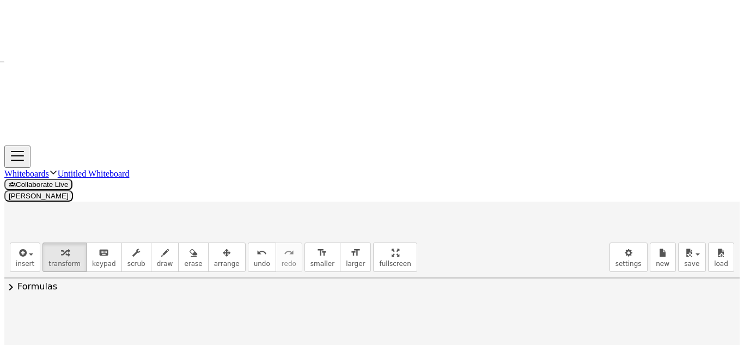
drag, startPoint x: 627, startPoint y: 162, endPoint x: 639, endPoint y: 163, distance: 12.0
drag, startPoint x: 610, startPoint y: 171, endPoint x: 545, endPoint y: 173, distance: 65.4
drag, startPoint x: 545, startPoint y: 173, endPoint x: 510, endPoint y: 171, distance: 34.9
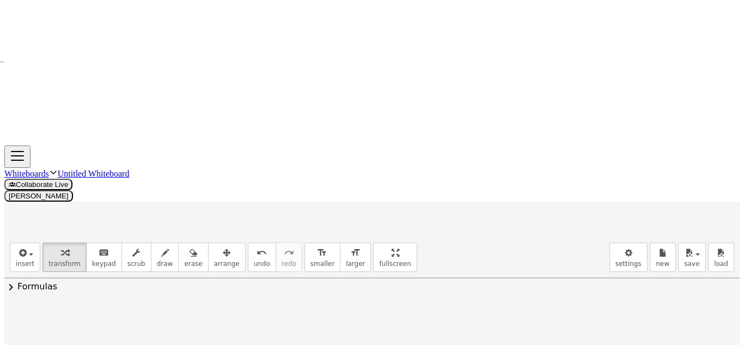
drag, startPoint x: 256, startPoint y: 144, endPoint x: 255, endPoint y: 151, distance: 7.2
click at [255, 291] on div at bounding box center [261, 329] width 16 height 76
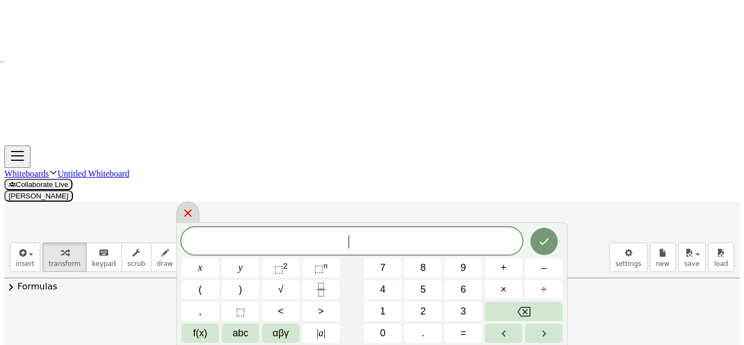
click at [199, 217] on div at bounding box center [187, 211] width 23 height 21
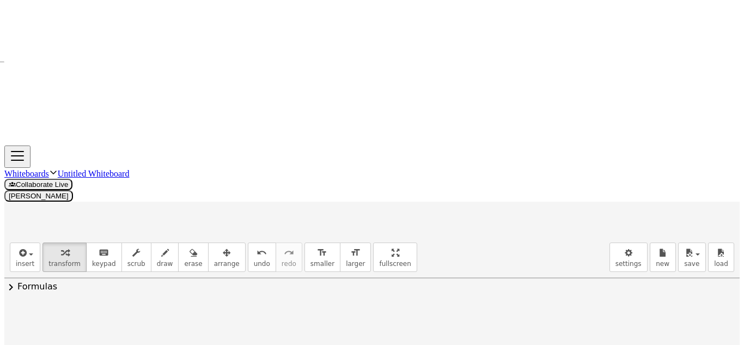
scroll to position [1, 117]
drag, startPoint x: 558, startPoint y: 155, endPoint x: 286, endPoint y: 142, distance: 272.5
drag, startPoint x: 562, startPoint y: 156, endPoint x: 130, endPoint y: 177, distance: 432.2
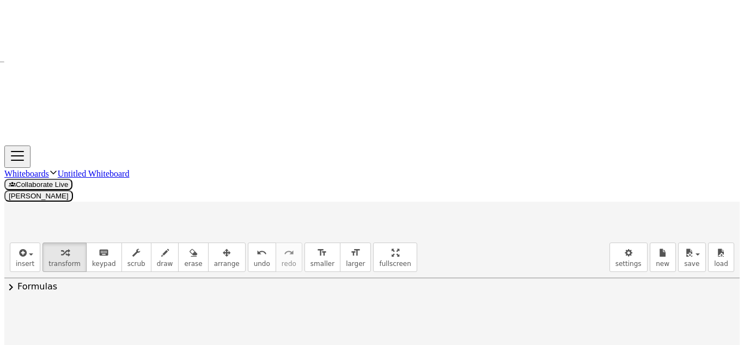
drag, startPoint x: 544, startPoint y: 160, endPoint x: 559, endPoint y: 156, distance: 15.2
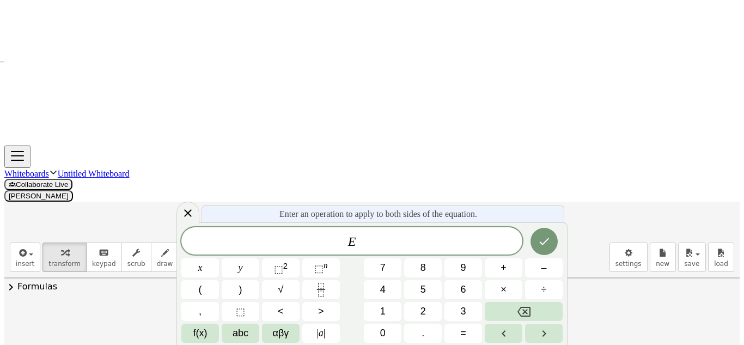
drag, startPoint x: 559, startPoint y: 156, endPoint x: 275, endPoint y: 251, distance: 299.0
click at [275, 251] on body "Graspable Math Activities Whiteboards Classes Account v1.31.1 | Privacy policy …" at bounding box center [371, 290] width 735 height 583
click at [184, 216] on div at bounding box center [187, 211] width 23 height 21
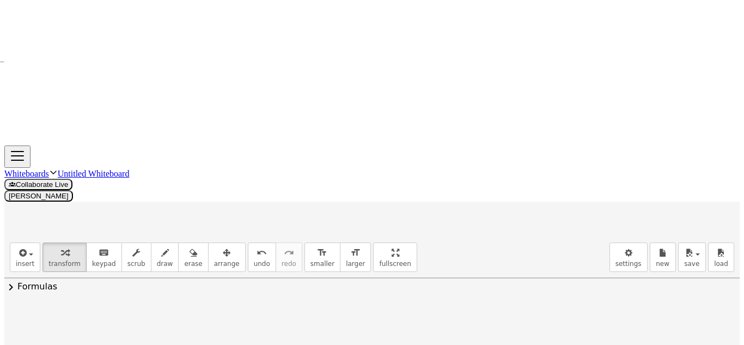
scroll to position [84, 109]
drag, startPoint x: 568, startPoint y: 275, endPoint x: 562, endPoint y: 271, distance: 7.3
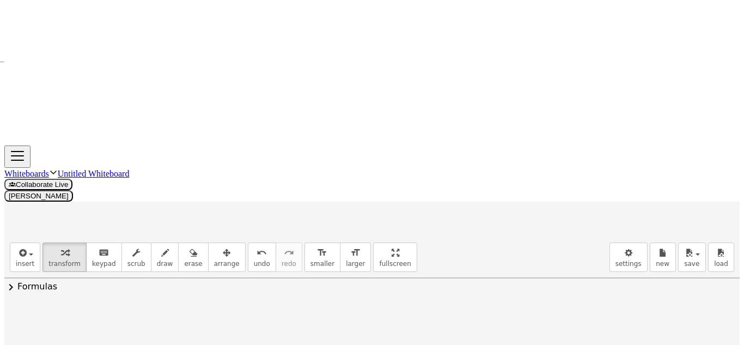
drag, startPoint x: 575, startPoint y: 280, endPoint x: 600, endPoint y: 263, distance: 30.7
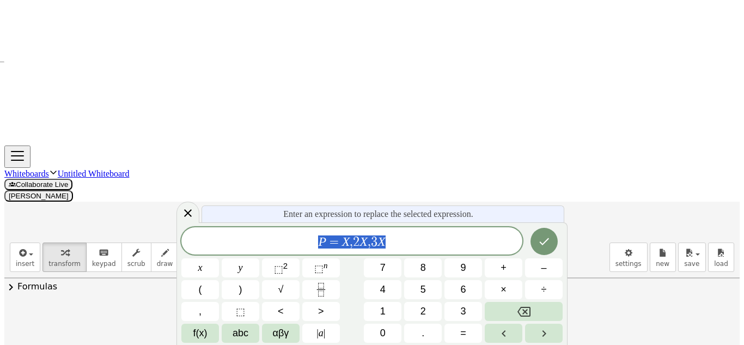
scroll to position [182, 109]
click at [353, 242] on span "P = X , ​ 2 X , 3 X" at bounding box center [351, 241] width 341 height 15
click at [214, 284] on button "(" at bounding box center [200, 289] width 38 height 19
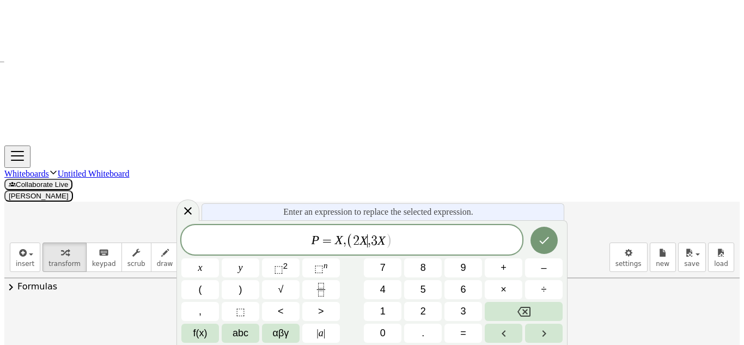
click at [367, 238] on span "2 X ​ , 3 X" at bounding box center [369, 240] width 32 height 13
click at [249, 283] on button ")" at bounding box center [241, 289] width 38 height 19
click at [379, 237] on span "3" at bounding box center [381, 240] width 7 height 13
drag, startPoint x: 212, startPoint y: 279, endPoint x: 216, endPoint y: 284, distance: 5.8
click at [216, 284] on div "P = X , ( 2 X ) , 3 X x y ⬚ 2 ⬚ n 7 8 9 + – ( ) √ 4 5 6 × ÷ , ⬚ < > 1 2 3 f(x) …" at bounding box center [371, 284] width 381 height 118
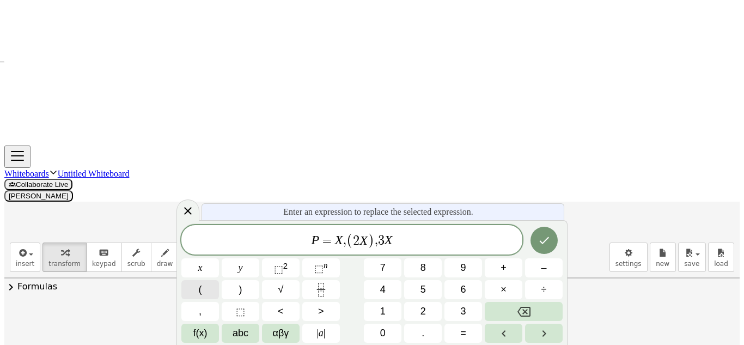
click at [216, 284] on button "(" at bounding box center [200, 289] width 38 height 19
click at [402, 242] on span "P = X , ( 2 X ) , ( 3 X ) ​" at bounding box center [351, 240] width 341 height 18
click at [246, 283] on button ")" at bounding box center [241, 289] width 38 height 19
click at [330, 238] on var "X" at bounding box center [332, 240] width 8 height 14
click at [197, 290] on button "(" at bounding box center [200, 289] width 38 height 19
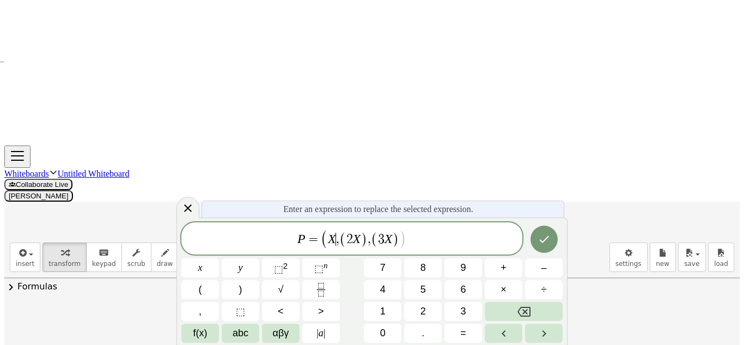
click at [334, 235] on var "X" at bounding box center [332, 238] width 8 height 14
click at [239, 297] on button ")" at bounding box center [241, 289] width 38 height 19
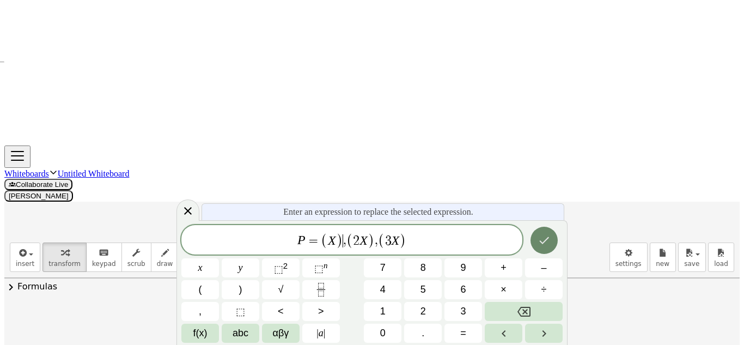
click at [537, 243] on icon "Done" at bounding box center [543, 240] width 13 height 13
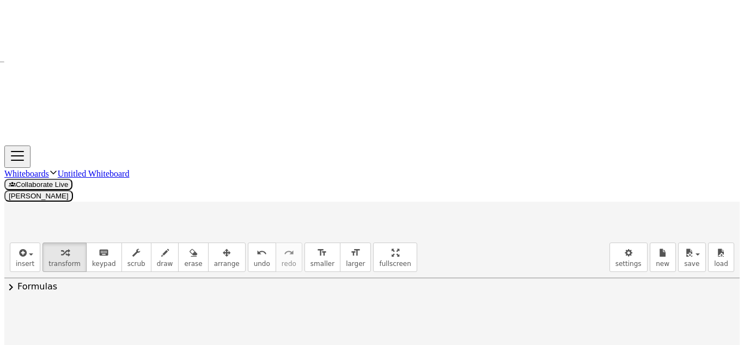
scroll to position [130, 96]
click at [254, 260] on span "undo" at bounding box center [262, 264] width 16 height 8
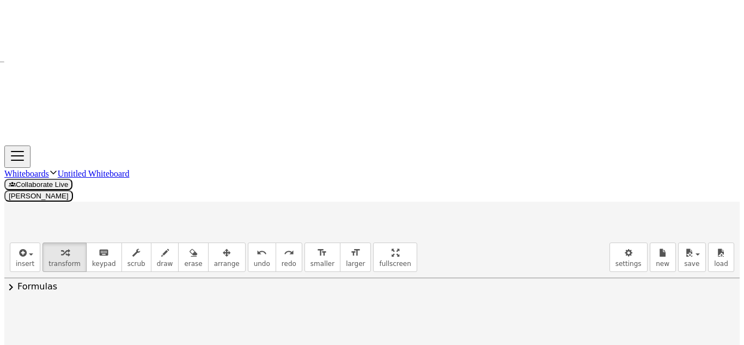
scroll to position [0, 69]
